Goal: Information Seeking & Learning: Check status

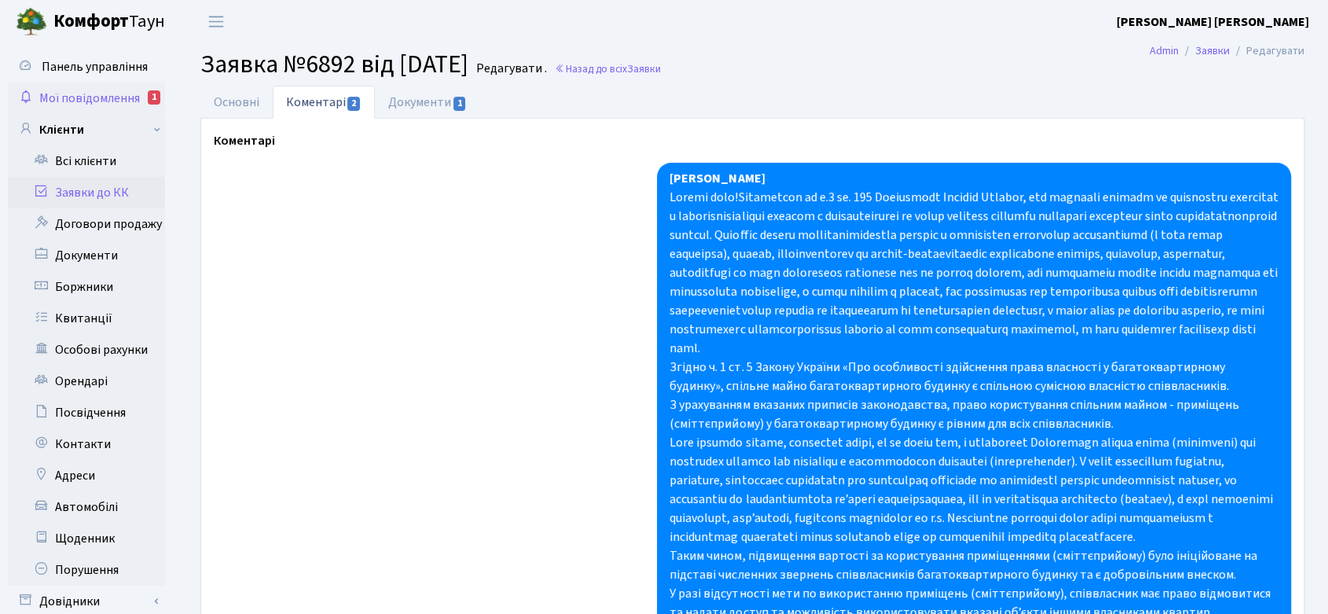
click at [97, 93] on span "Мої повідомлення" at bounding box center [89, 98] width 101 height 17
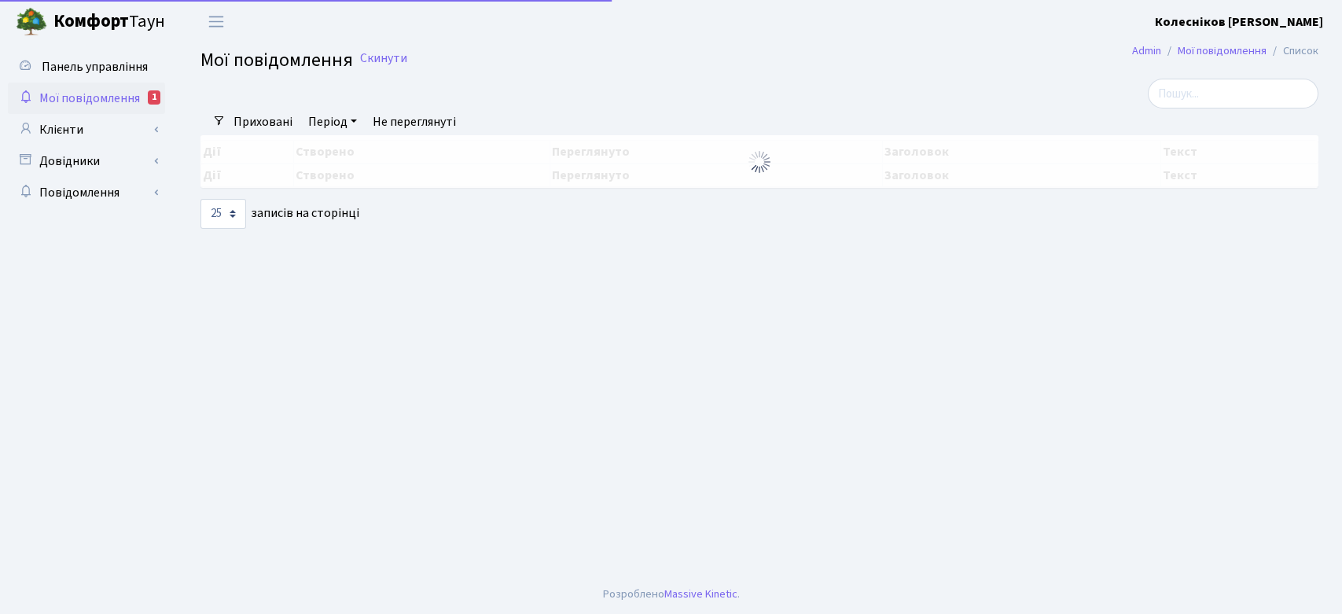
select select "25"
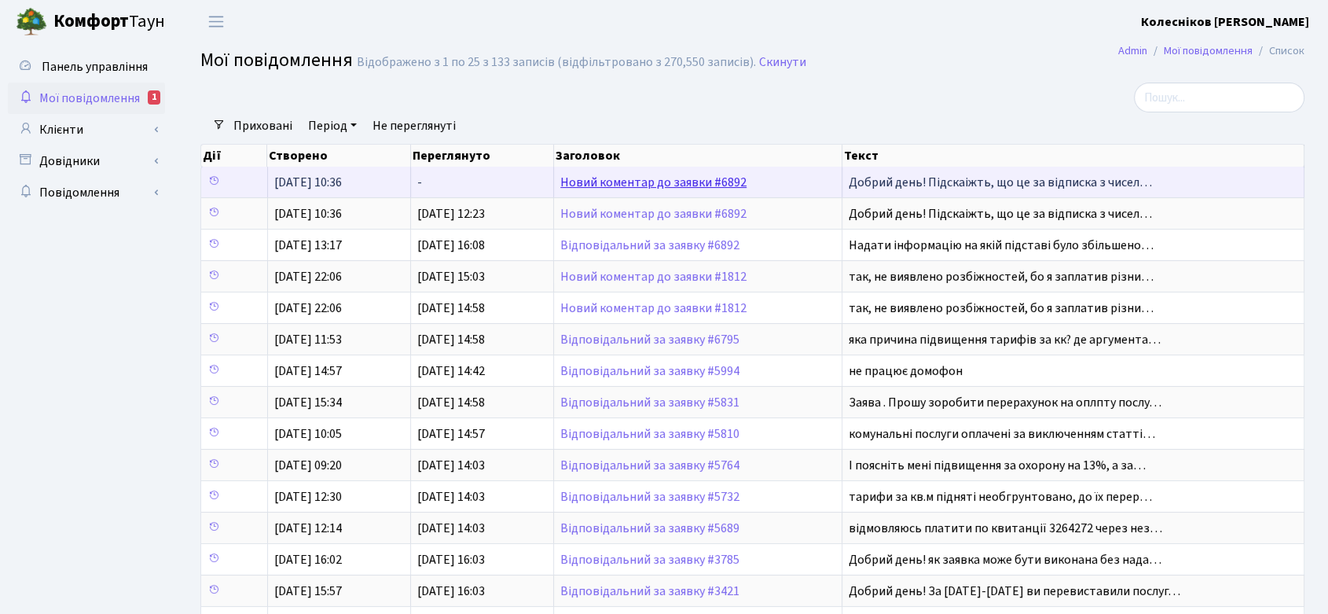
click at [657, 182] on link "Новий коментар до заявки #6892" at bounding box center [653, 182] width 186 height 17
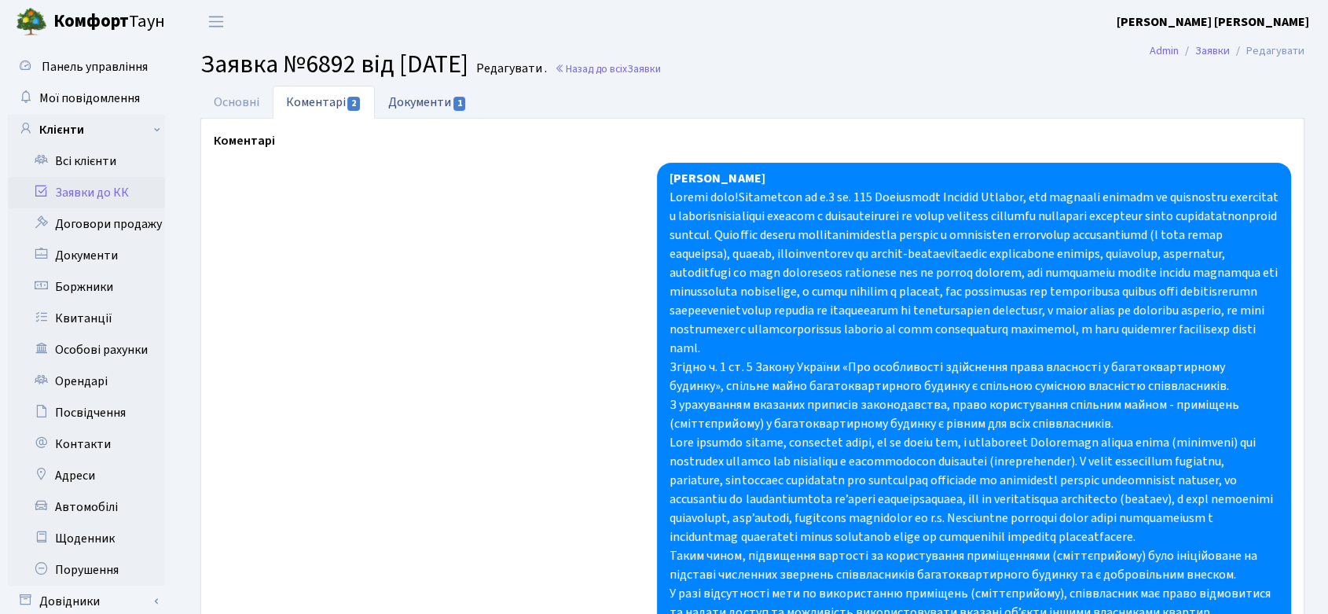
click at [428, 99] on link "Документи 1" at bounding box center [427, 102] width 105 height 32
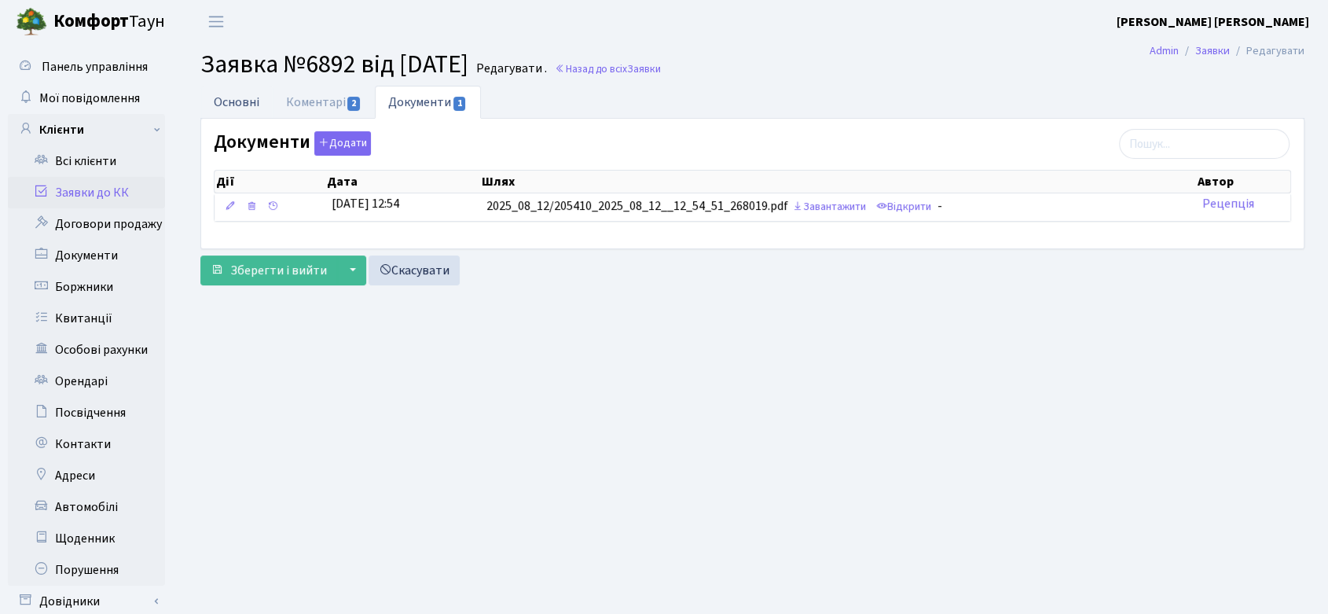
click at [244, 99] on link "Основні" at bounding box center [236, 102] width 72 height 32
